Goal: Navigation & Orientation: Find specific page/section

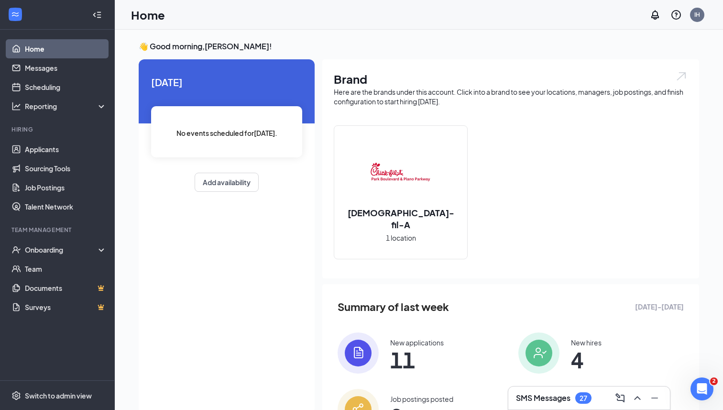
click at [537, 402] on h3 "SMS Messages" at bounding box center [543, 397] width 54 height 11
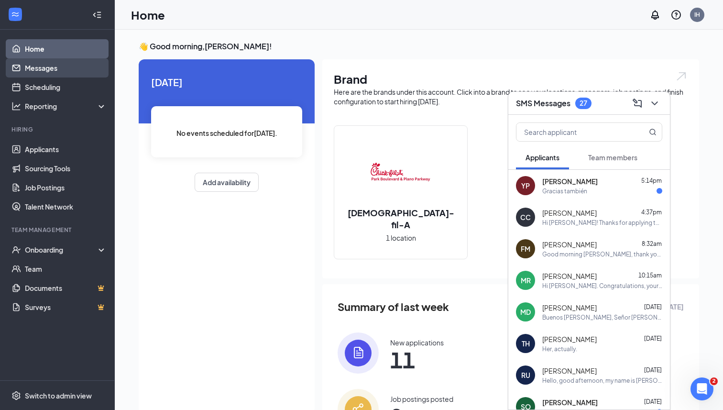
click at [36, 67] on link "Messages" at bounding box center [66, 67] width 82 height 19
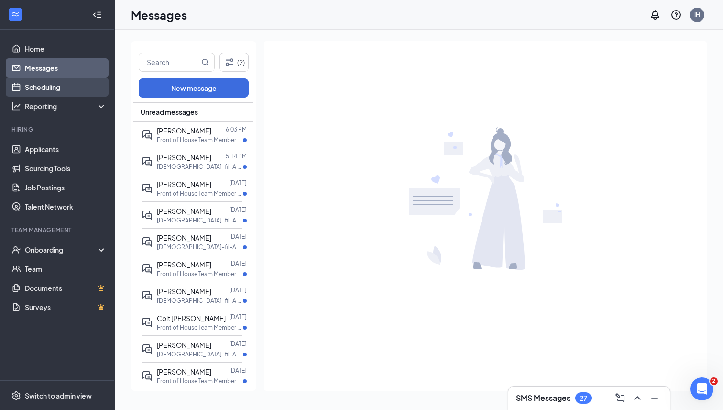
click at [40, 87] on link "Scheduling" at bounding box center [66, 86] width 82 height 19
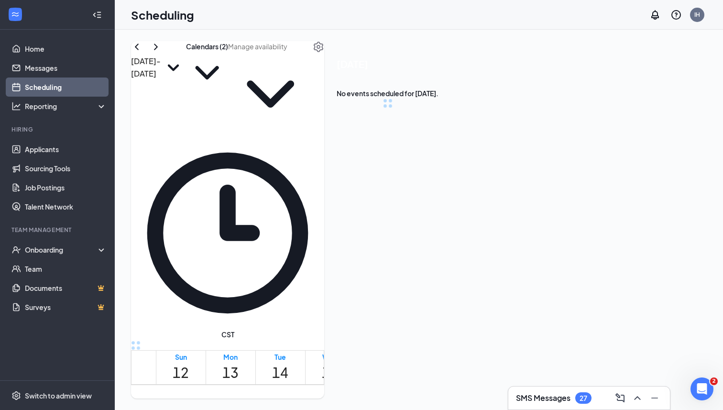
scroll to position [470, 0]
click at [29, 50] on link "Home" at bounding box center [66, 48] width 82 height 19
